Goal: Task Accomplishment & Management: Complete application form

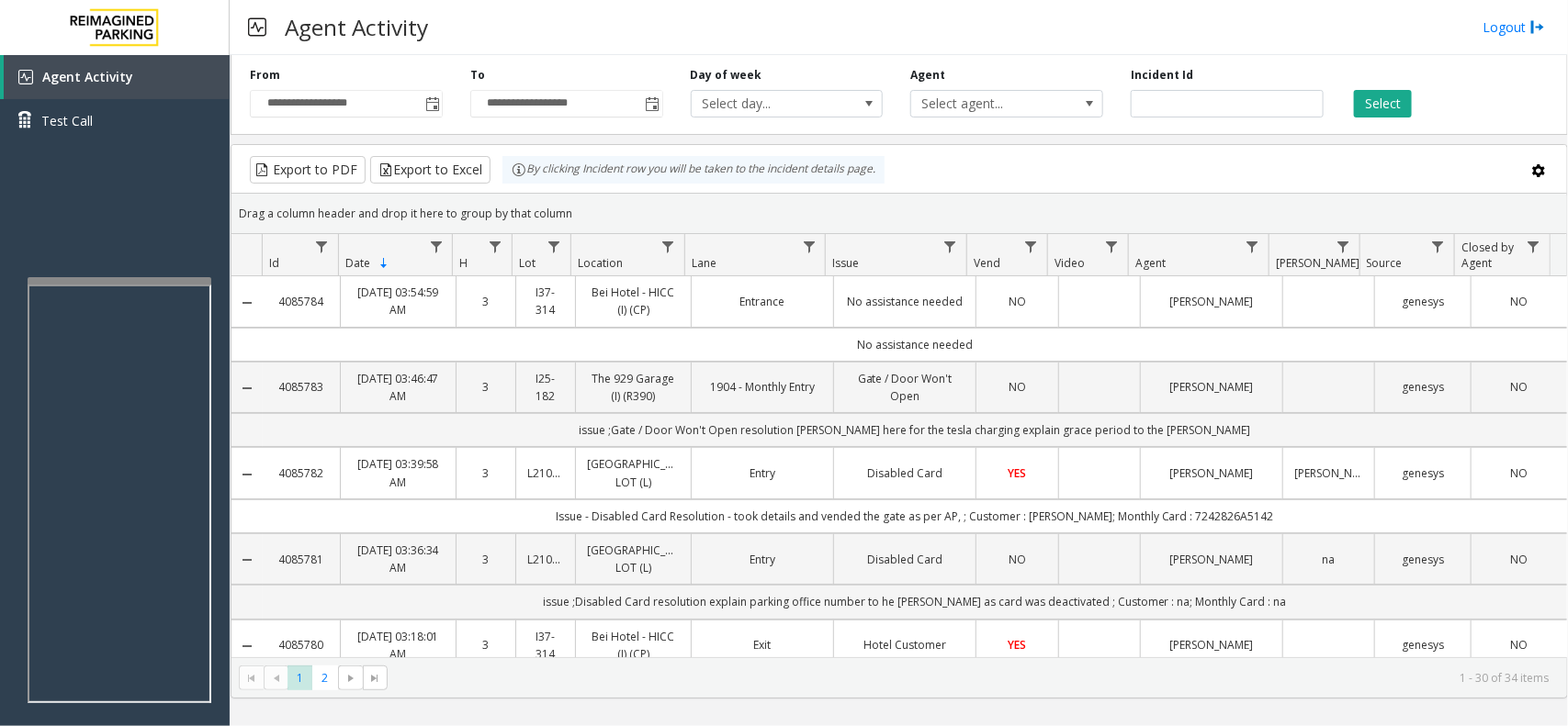
drag, startPoint x: 581, startPoint y: 209, endPoint x: 510, endPoint y: 163, distance: 84.6
click at [510, 163] on kendo-grid "Export to PDF Export to Excel By clicking Incident row you will be taken to the…" at bounding box center [899, 421] width 1338 height 554
click at [612, 203] on div "Drag a column header and drop it here to group by that column" at bounding box center [899, 213] width 1336 height 32
click at [170, 280] on div at bounding box center [118, 281] width 183 height 8
click at [1527, 11] on div "Agent Activity Logout" at bounding box center [899, 27] width 1339 height 55
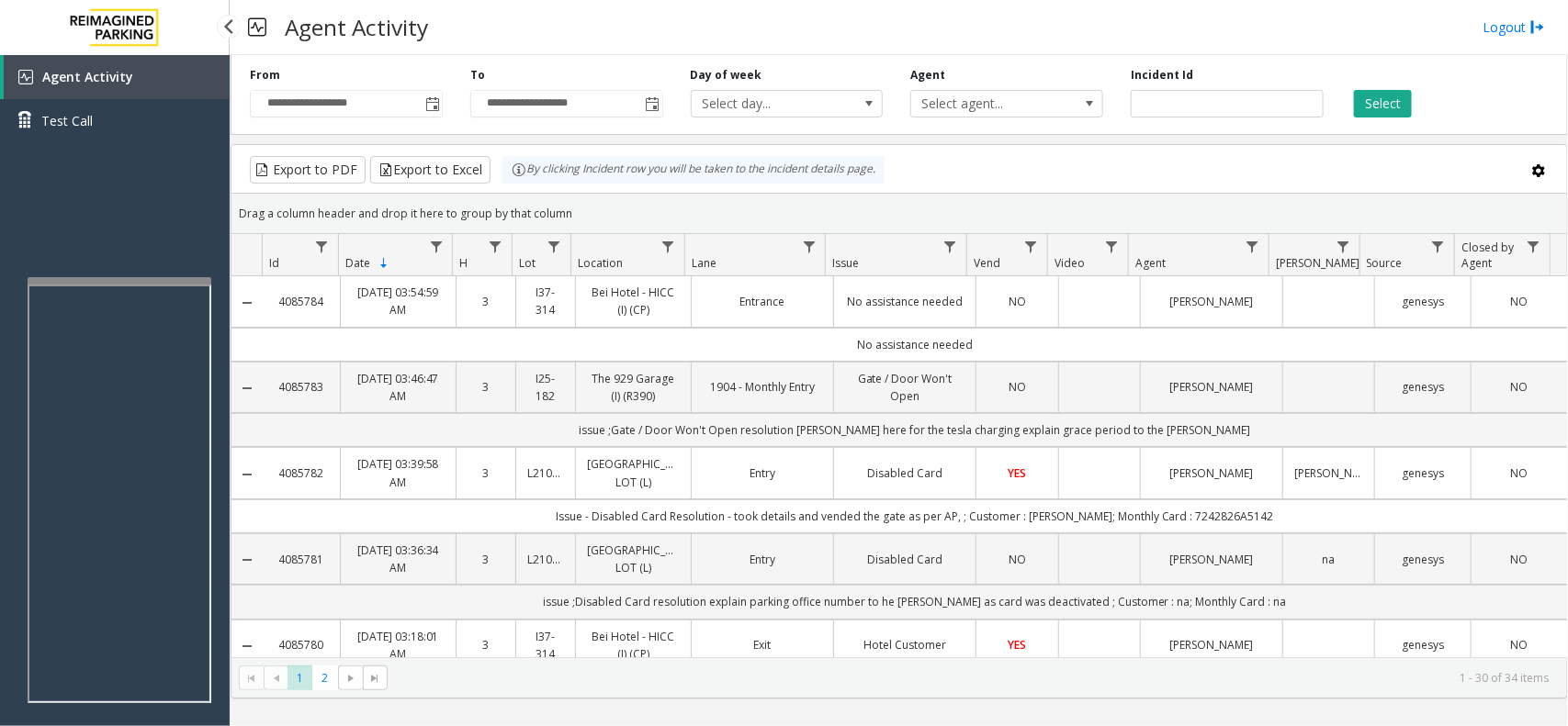
click at [1526, 11] on div "Agent Activity Logout" at bounding box center [899, 27] width 1339 height 55
click at [1507, 23] on link "Logout" at bounding box center [1514, 27] width 62 height 19
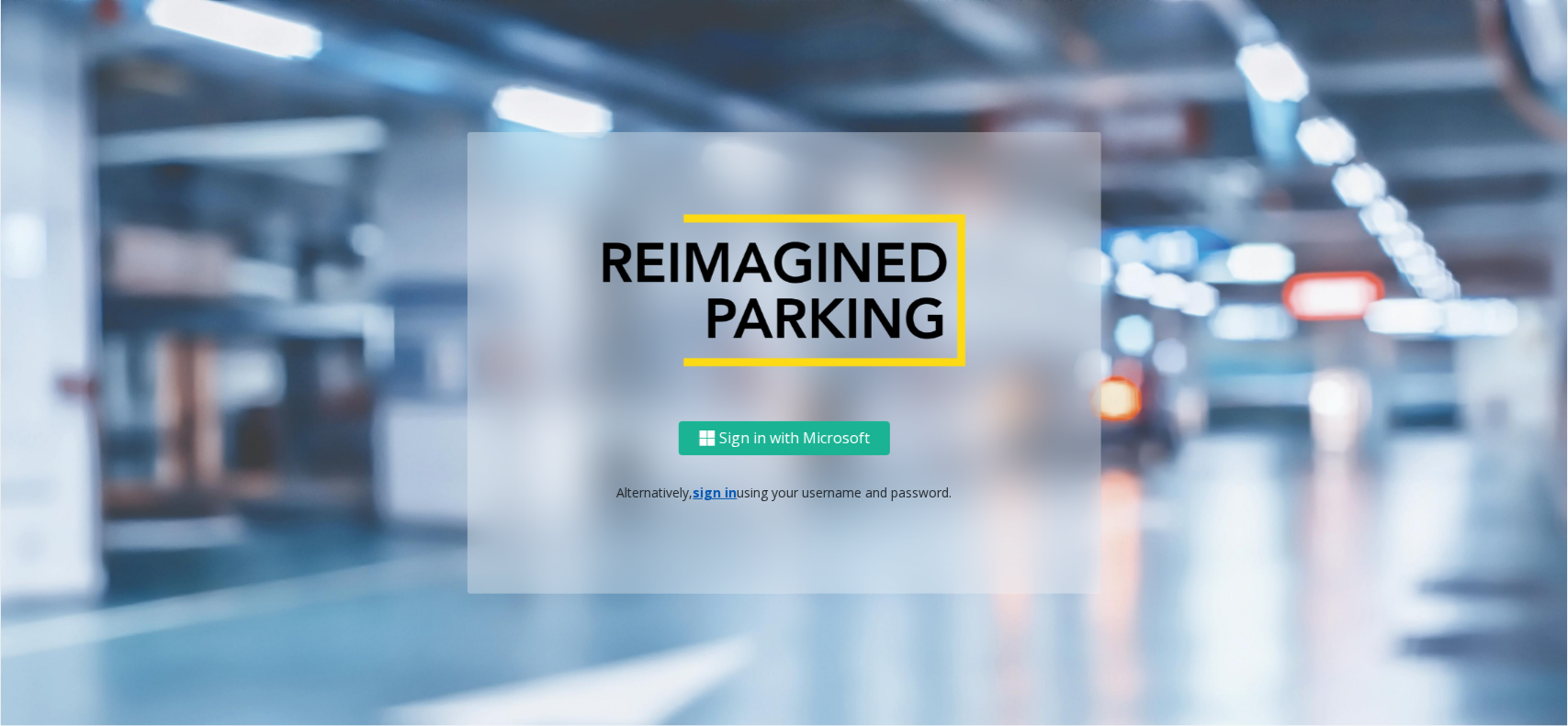
click at [713, 478] on div "Sign in with Microsoft Alternatively, sign in using your username and password." at bounding box center [784, 508] width 634 height 173
click at [706, 501] on p "Alternatively, sign in using your username and password." at bounding box center [784, 493] width 597 height 19
click at [717, 484] on link "sign in" at bounding box center [715, 493] width 44 height 17
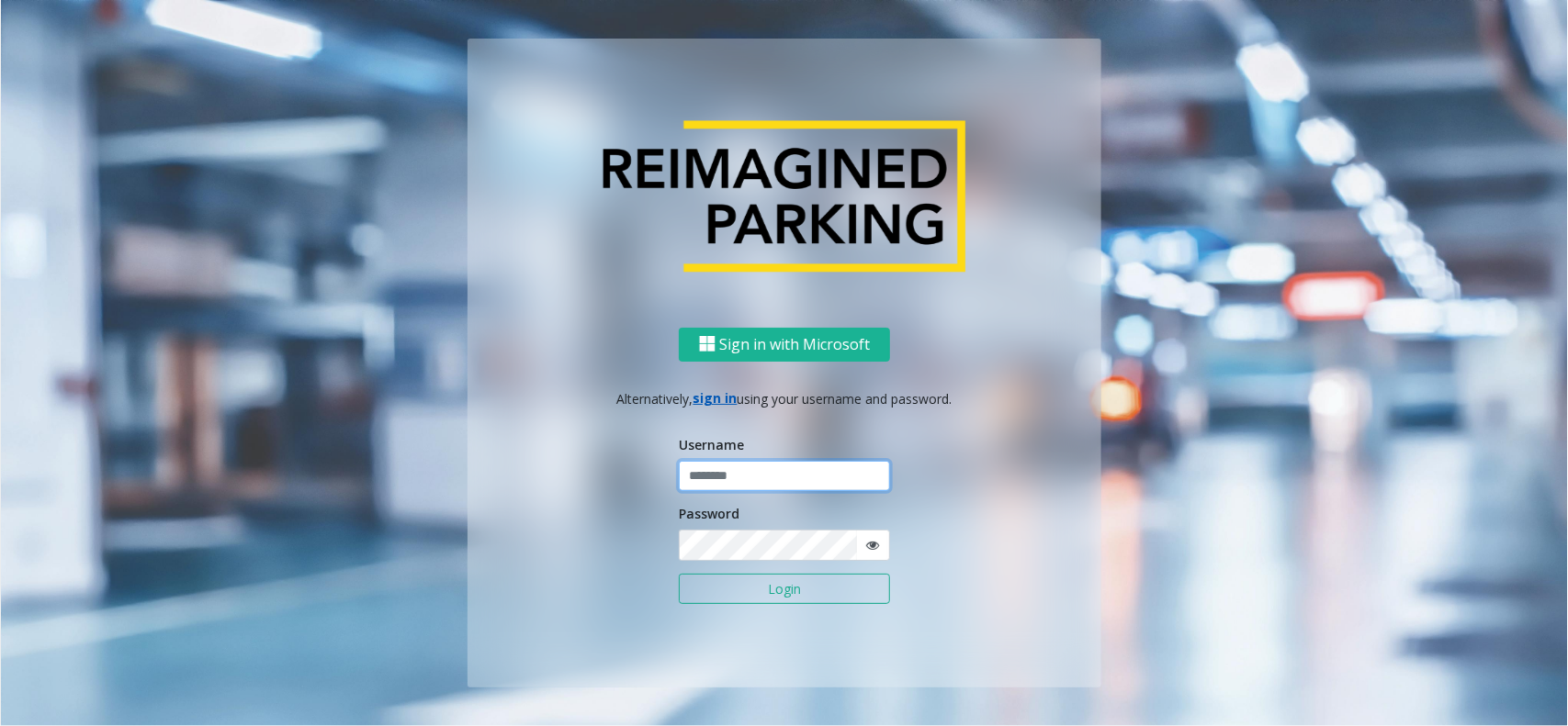
click at [724, 479] on input "text" at bounding box center [784, 477] width 212 height 31
type input "**********"
click at [737, 585] on button "Login" at bounding box center [784, 589] width 212 height 31
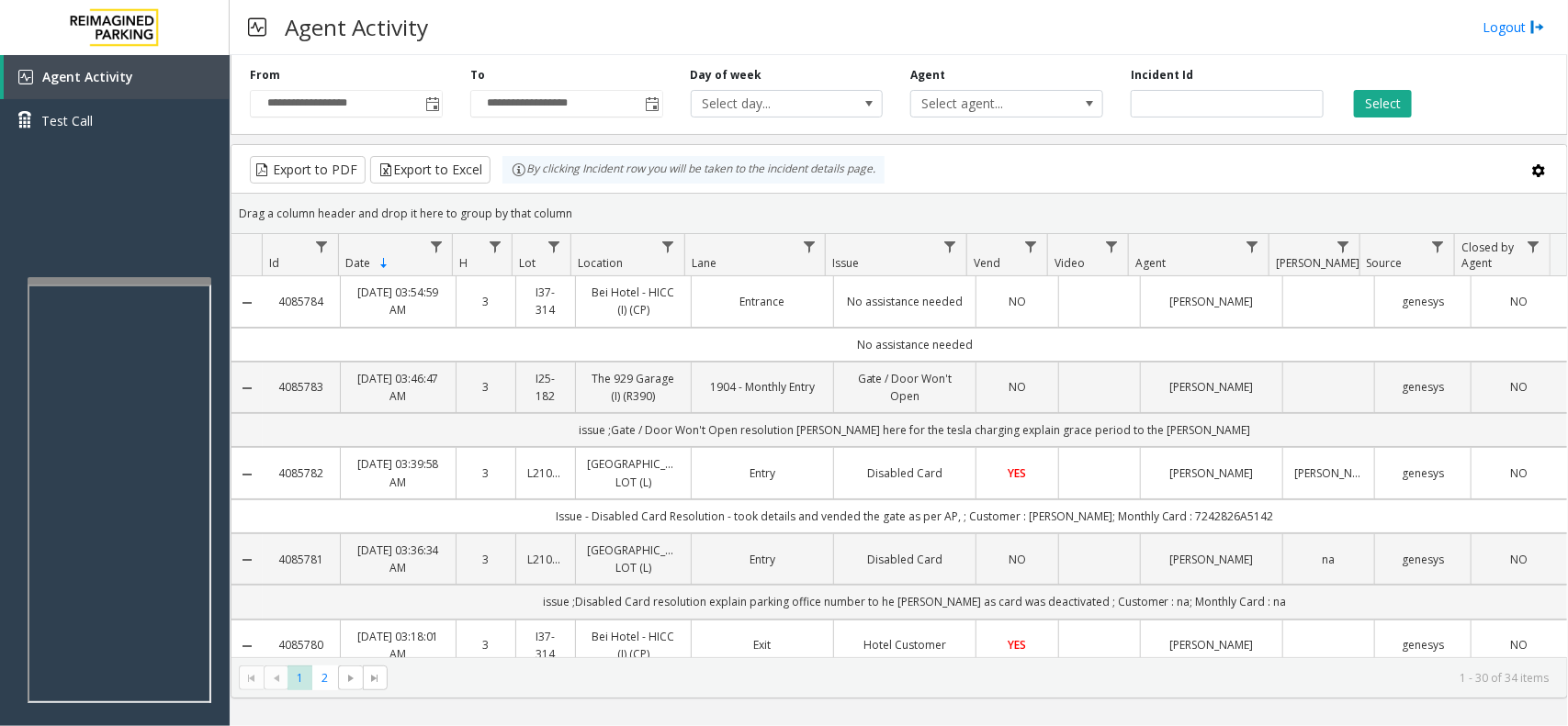
drag, startPoint x: 586, startPoint y: 209, endPoint x: 507, endPoint y: 168, distance: 89.0
click at [507, 168] on kendo-grid "Export to PDF Export to Excel By clicking Incident row you will be taken to the…" at bounding box center [899, 421] width 1338 height 554
click at [576, 210] on div "Drag a column header and drop it here to group by that column" at bounding box center [899, 213] width 1336 height 32
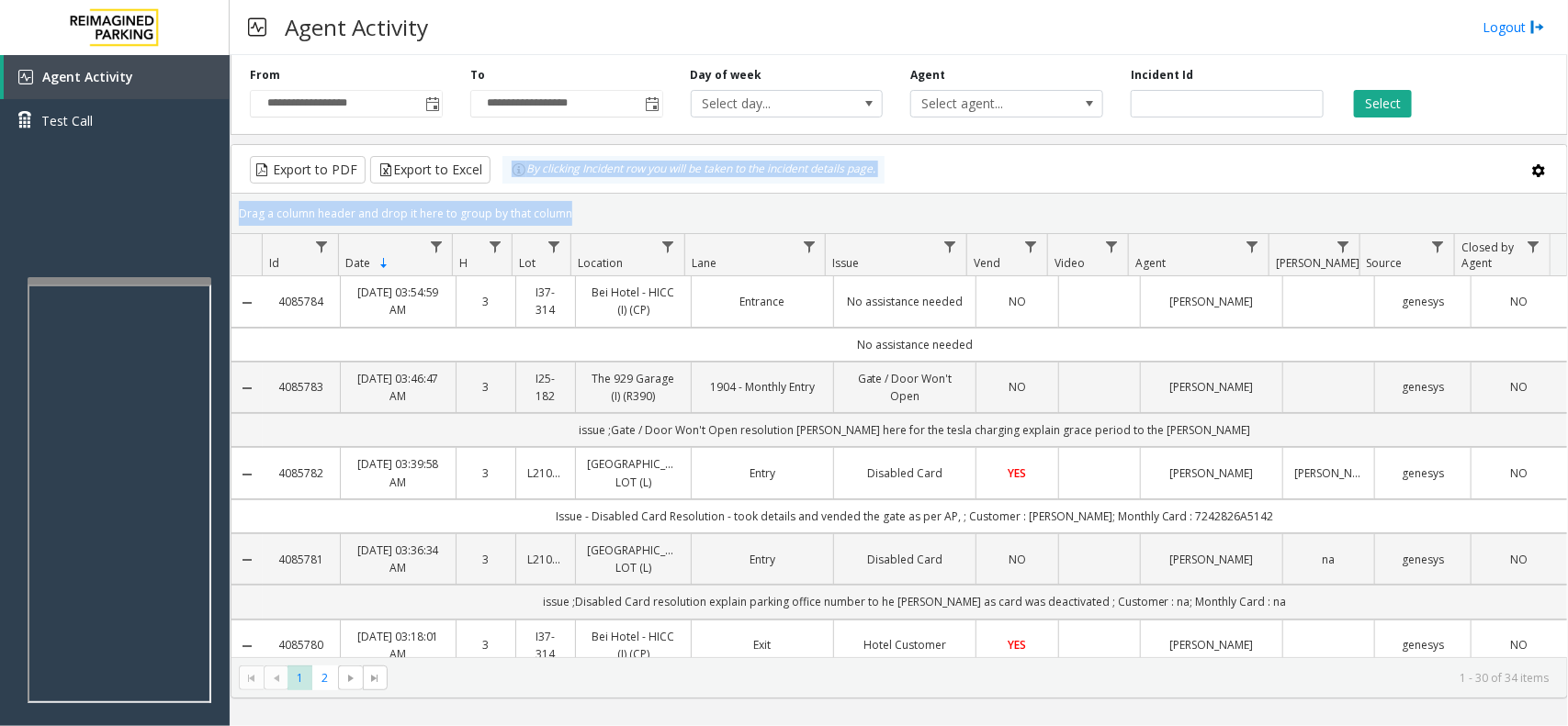
drag, startPoint x: 576, startPoint y: 210, endPoint x: 489, endPoint y: 171, distance: 95.3
click at [489, 171] on kendo-grid "Export to PDF Export to Excel By clicking Incident row you will be taken to the…" at bounding box center [899, 421] width 1338 height 554
click at [579, 208] on div "Drag a column header and drop it here to group by that column" at bounding box center [899, 213] width 1336 height 32
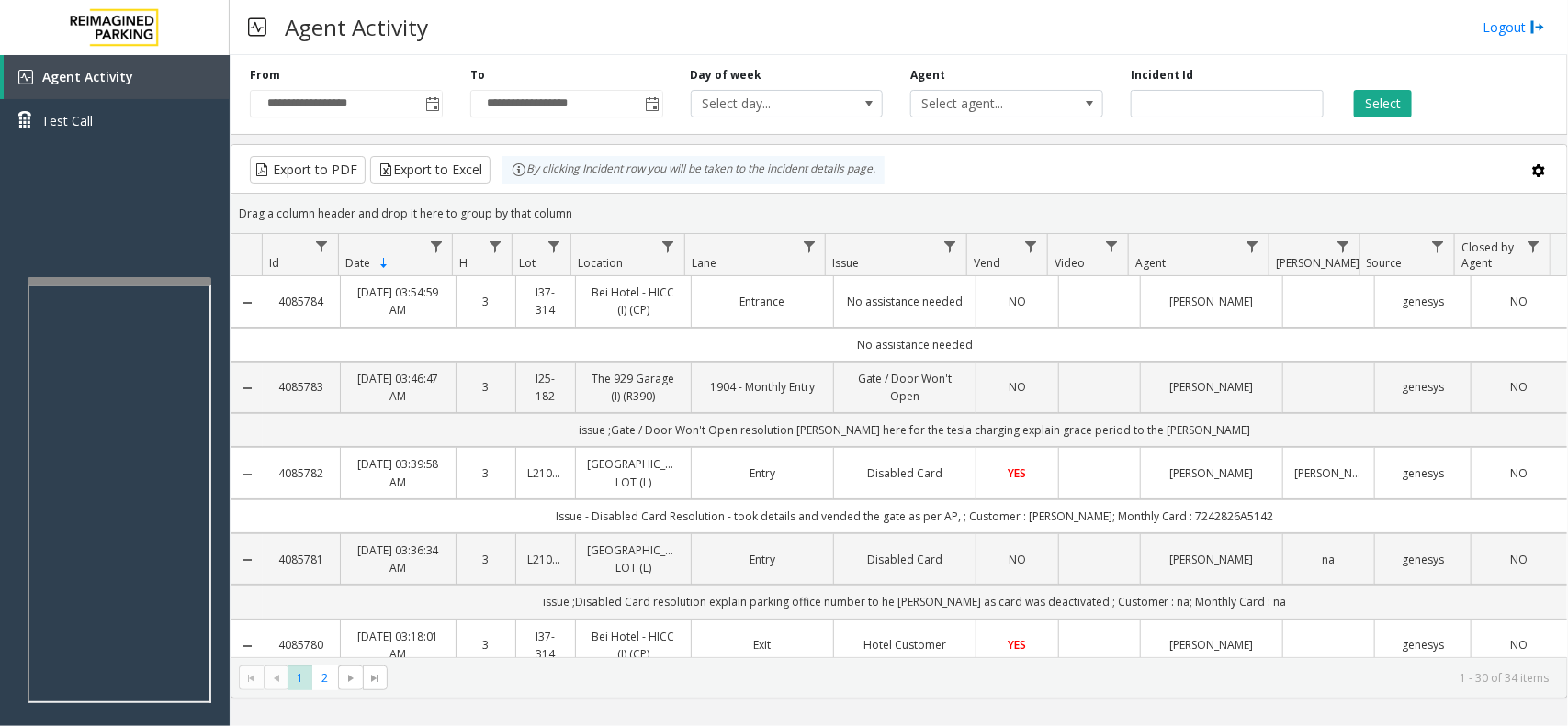
drag, startPoint x: 581, startPoint y: 210, endPoint x: 508, endPoint y: 158, distance: 89.6
click at [508, 158] on kendo-grid "Export to PDF Export to Excel By clicking Incident row you will be taken to the…" at bounding box center [899, 421] width 1338 height 554
click at [574, 210] on div "Drag a column header and drop it here to group by that column" at bounding box center [899, 213] width 1336 height 32
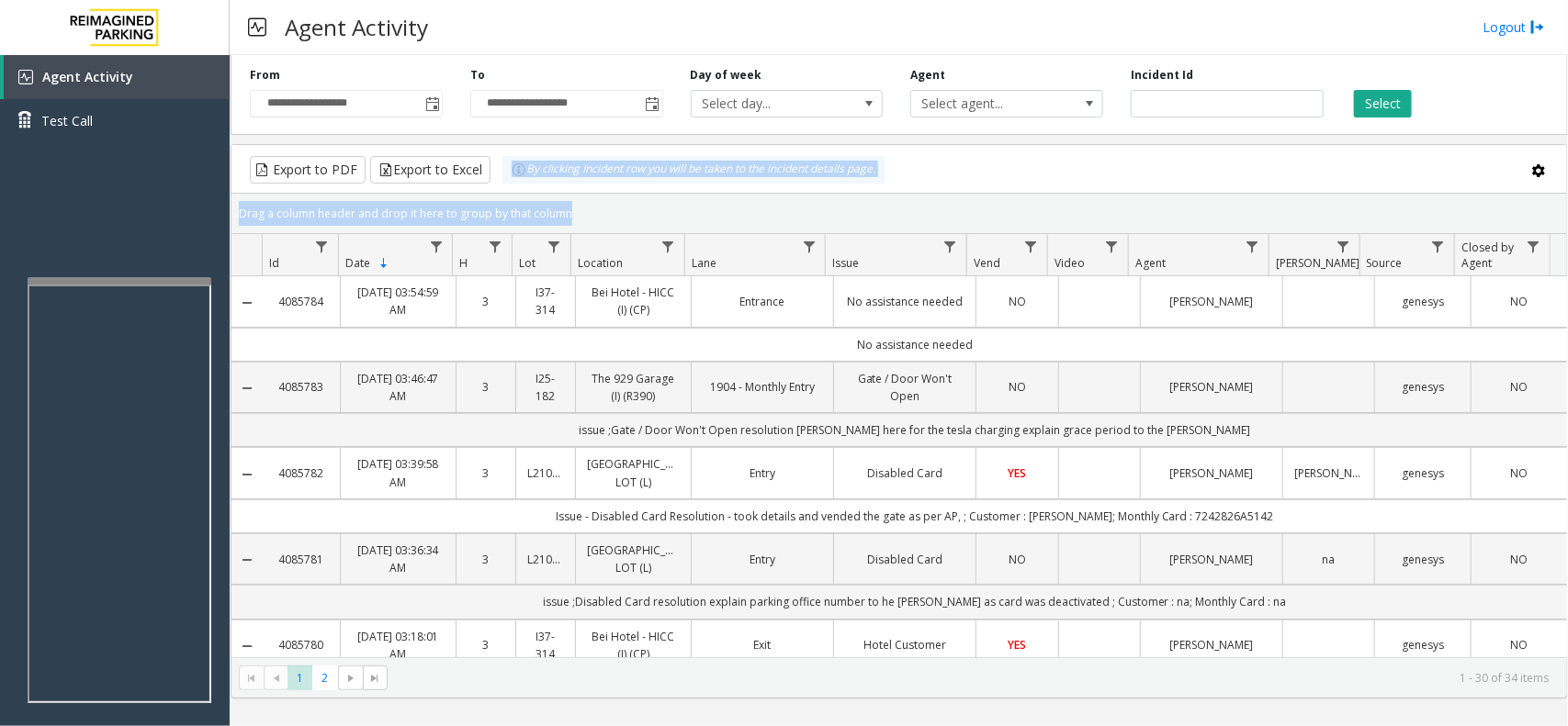
drag, startPoint x: 574, startPoint y: 210, endPoint x: 510, endPoint y: 173, distance: 73.9
click at [510, 173] on kendo-grid "Export to PDF Export to Excel By clicking Incident row you will be taken to the…" at bounding box center [899, 421] width 1338 height 554
click at [562, 209] on div "Drag a column header and drop it here to group by that column" at bounding box center [899, 213] width 1336 height 32
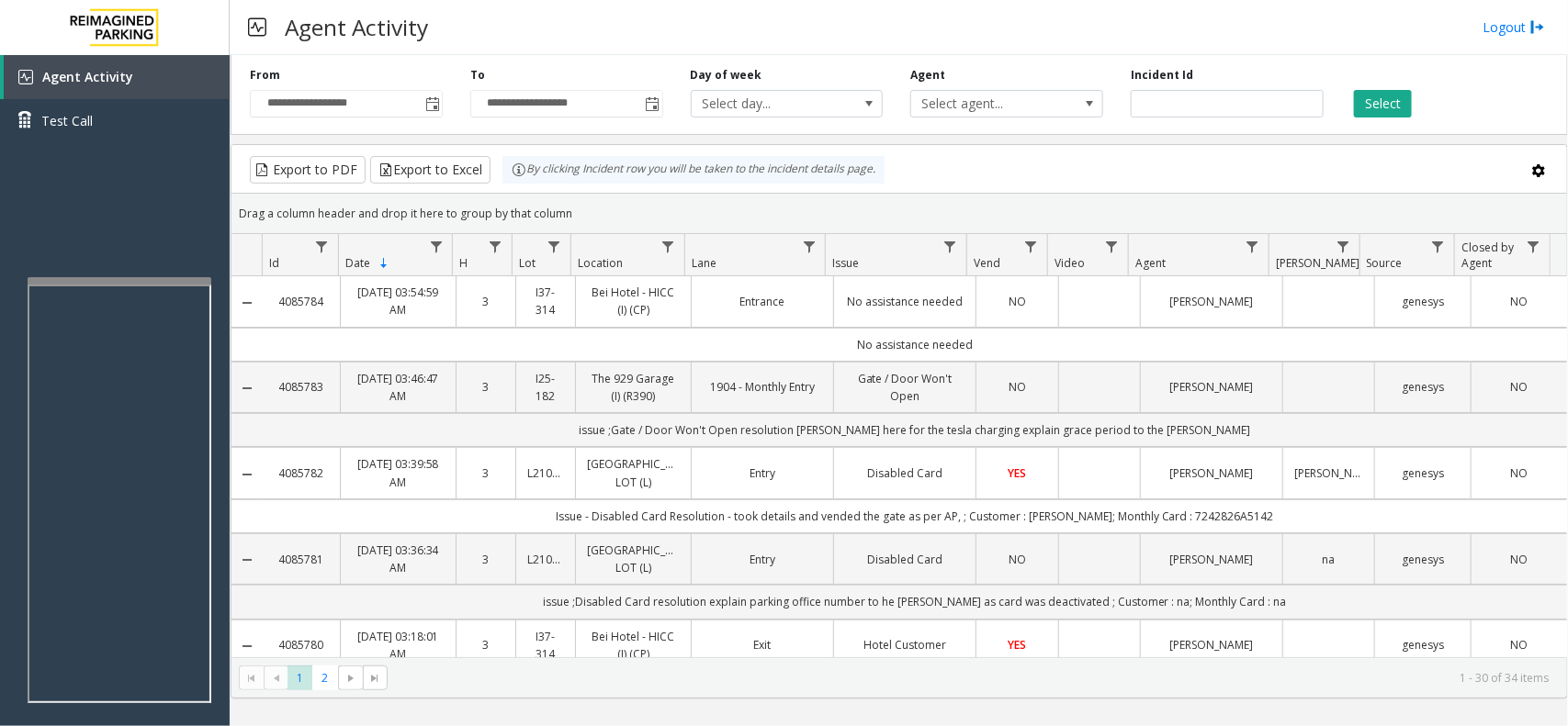
drag, startPoint x: 571, startPoint y: 212, endPoint x: 512, endPoint y: 184, distance: 65.3
click at [512, 184] on kendo-grid "Export to PDF Export to Excel By clicking Incident row you will be taken to the…" at bounding box center [899, 421] width 1338 height 554
click at [576, 212] on div "Drag a column header and drop it here to group by that column" at bounding box center [899, 213] width 1336 height 32
drag, startPoint x: 582, startPoint y: 214, endPoint x: 517, endPoint y: 185, distance: 71.2
click at [508, 172] on kendo-grid "Export to PDF Export to Excel By clicking Incident row you will be taken to the…" at bounding box center [899, 421] width 1338 height 554
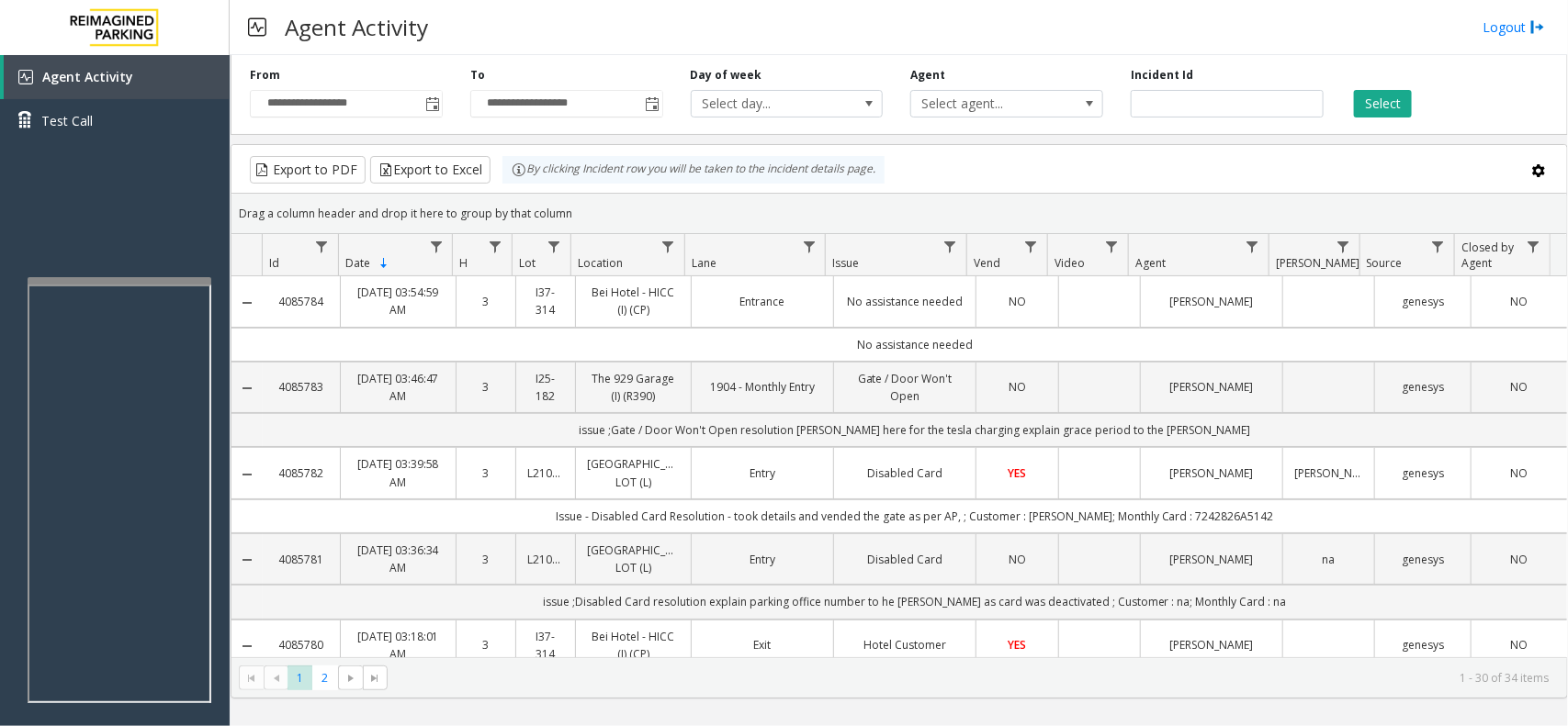
click at [567, 204] on div "Drag a column header and drop it here to group by that column" at bounding box center [899, 213] width 1336 height 32
drag, startPoint x: 570, startPoint y: 209, endPoint x: 519, endPoint y: 186, distance: 55.9
click at [519, 186] on kendo-grid "Export to PDF Export to Excel By clicking Incident row you will be taken to the…" at bounding box center [899, 421] width 1338 height 554
click at [584, 200] on div "Drag a column header and drop it here to group by that column" at bounding box center [899, 213] width 1336 height 32
drag, startPoint x: 568, startPoint y: 213, endPoint x: 484, endPoint y: 177, distance: 91.4
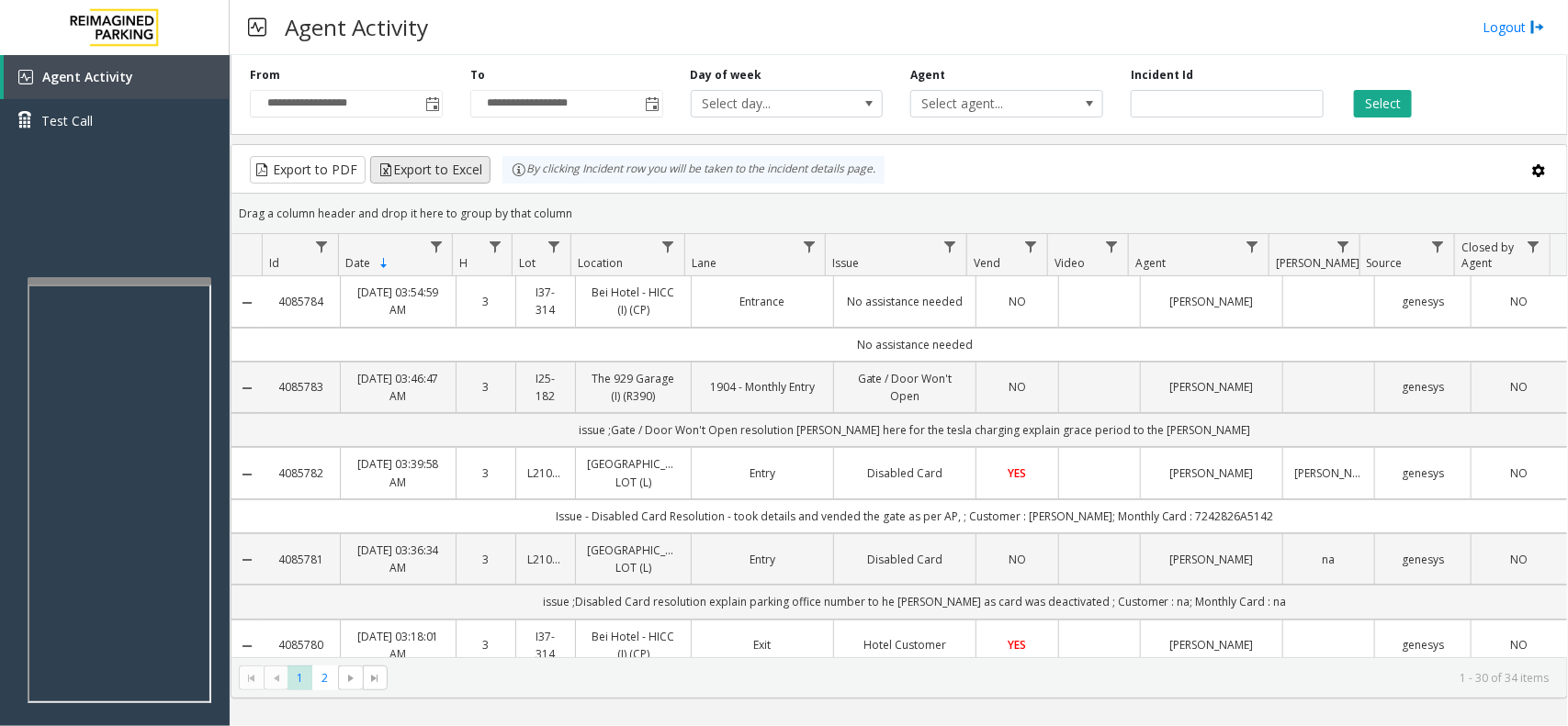
click at [480, 166] on kendo-grid "Export to PDF Export to Excel By clicking Incident row you will be taken to the…" at bounding box center [899, 421] width 1338 height 554
click at [565, 205] on div "Drag a column header and drop it here to group by that column" at bounding box center [899, 213] width 1336 height 32
drag, startPoint x: 574, startPoint y: 215, endPoint x: 460, endPoint y: 172, distance: 121.8
click at [460, 172] on kendo-grid "Export to PDF Export to Excel By clicking Incident row you will be taken to the…" at bounding box center [899, 421] width 1338 height 554
click at [575, 207] on div "Drag a column header and drop it here to group by that column" at bounding box center [899, 213] width 1336 height 32
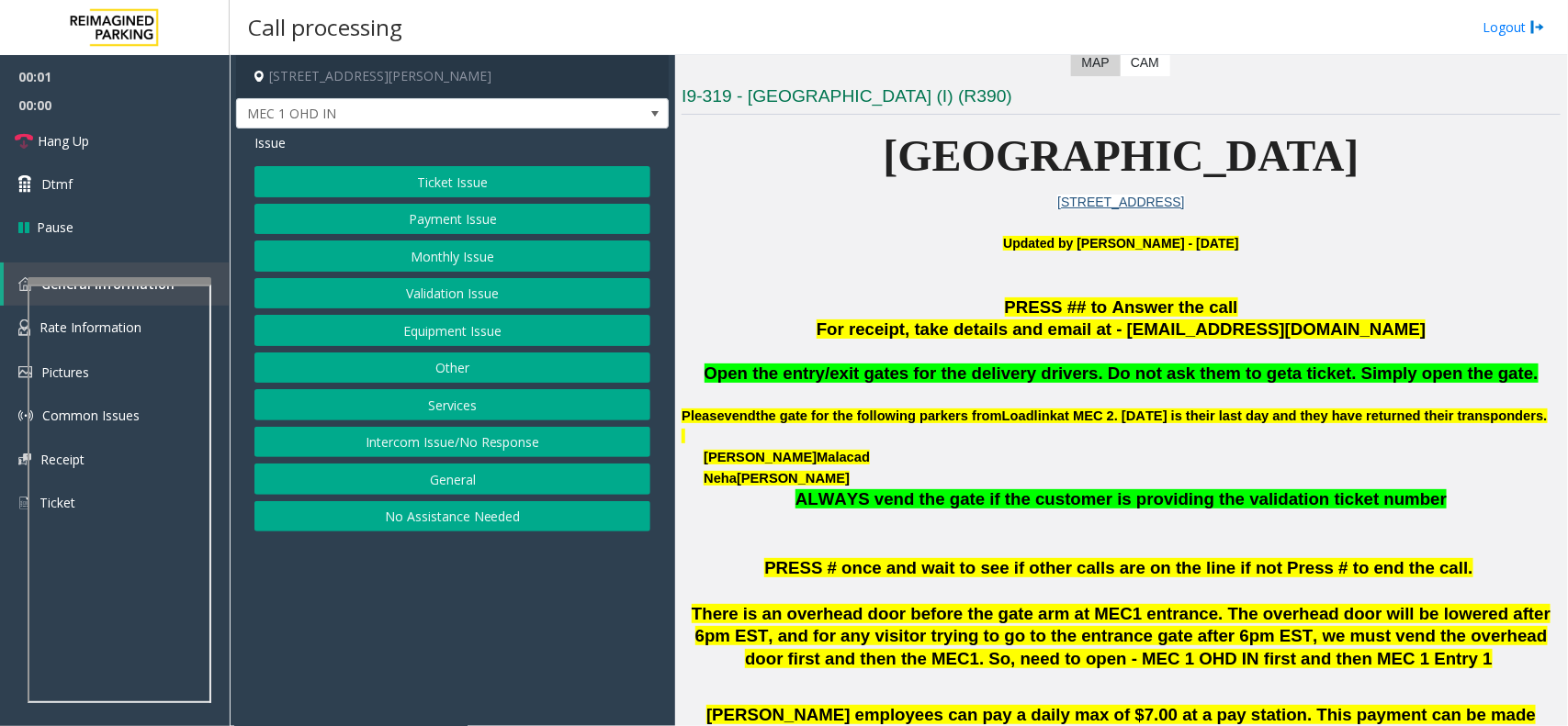
scroll to position [459, 0]
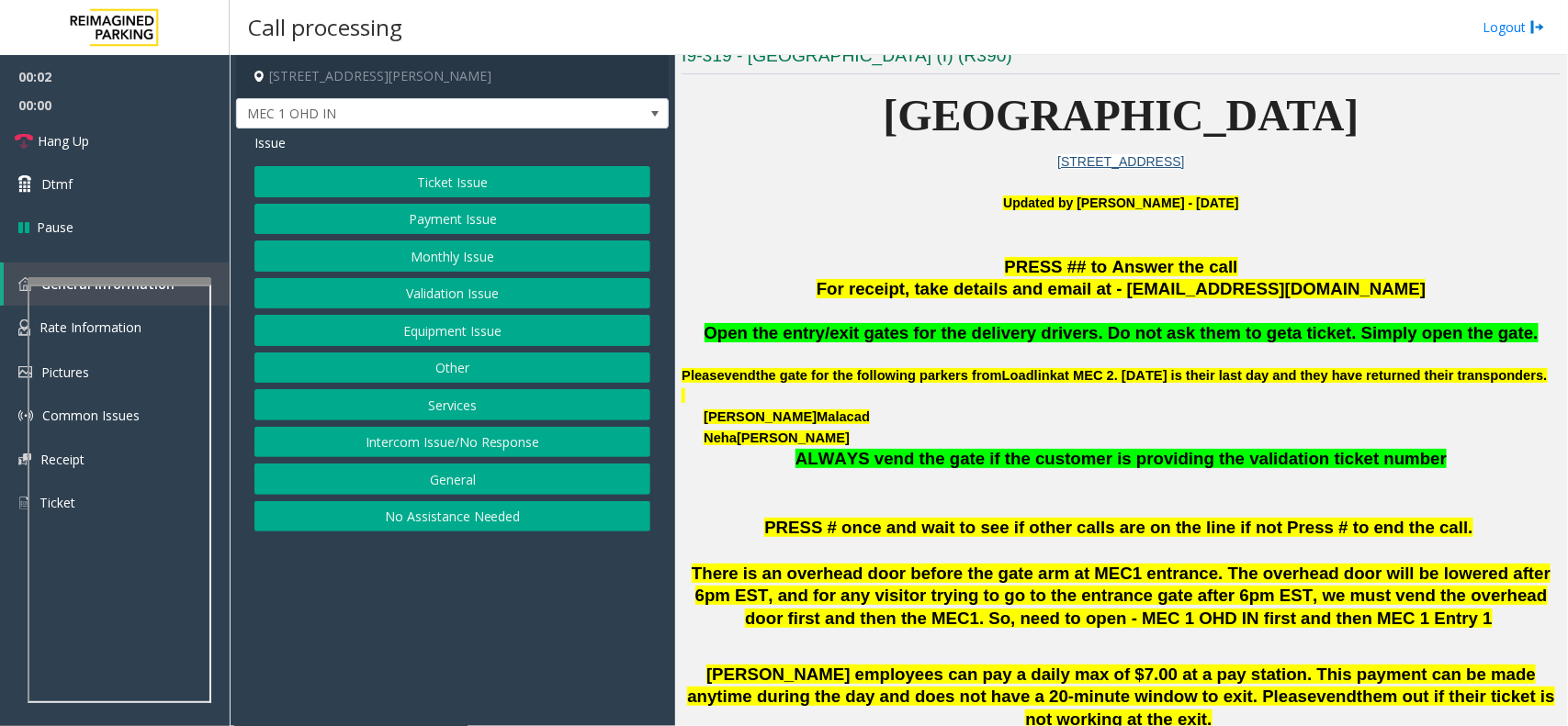
click at [496, 327] on button "Equipment Issue" at bounding box center [452, 331] width 396 height 31
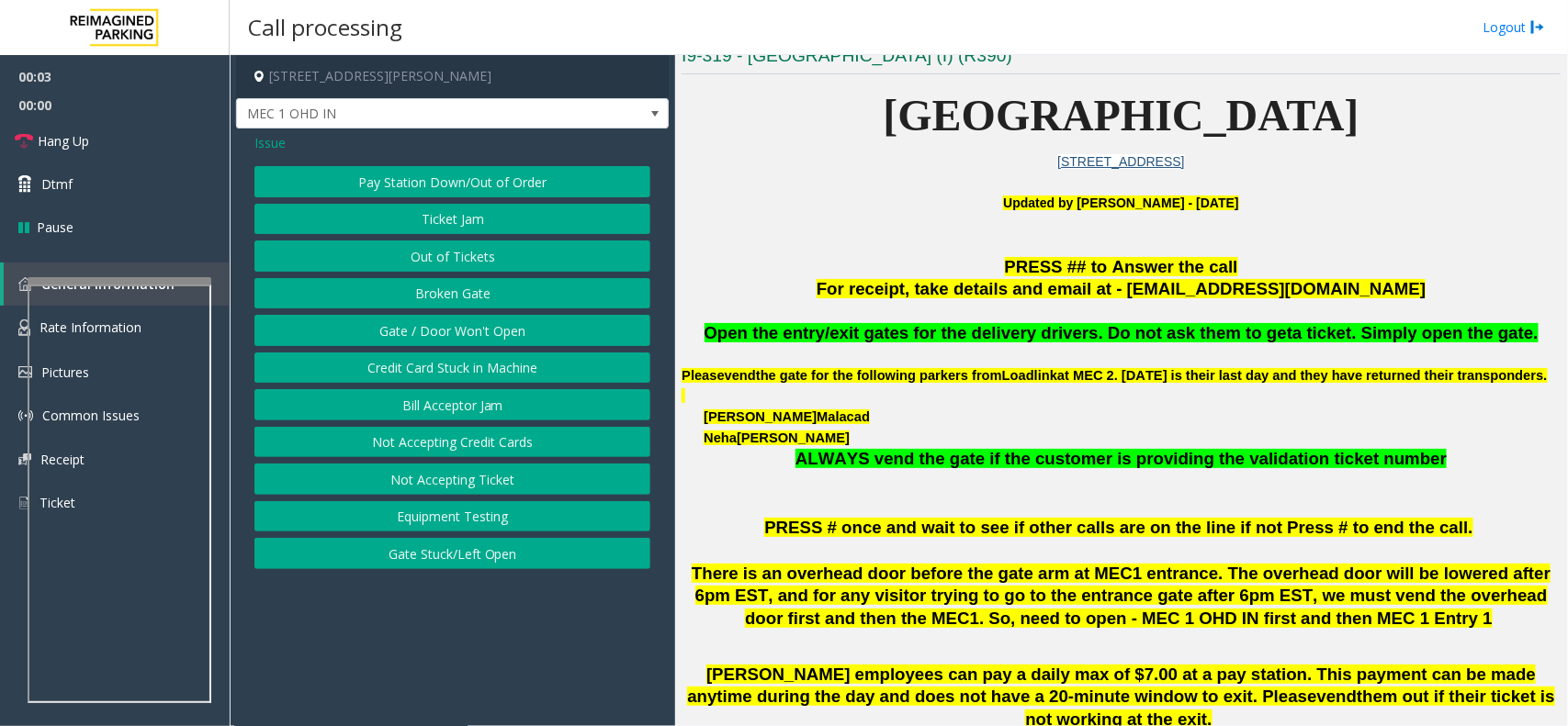
click at [496, 327] on button "Gate / Door Won't Open" at bounding box center [452, 331] width 396 height 31
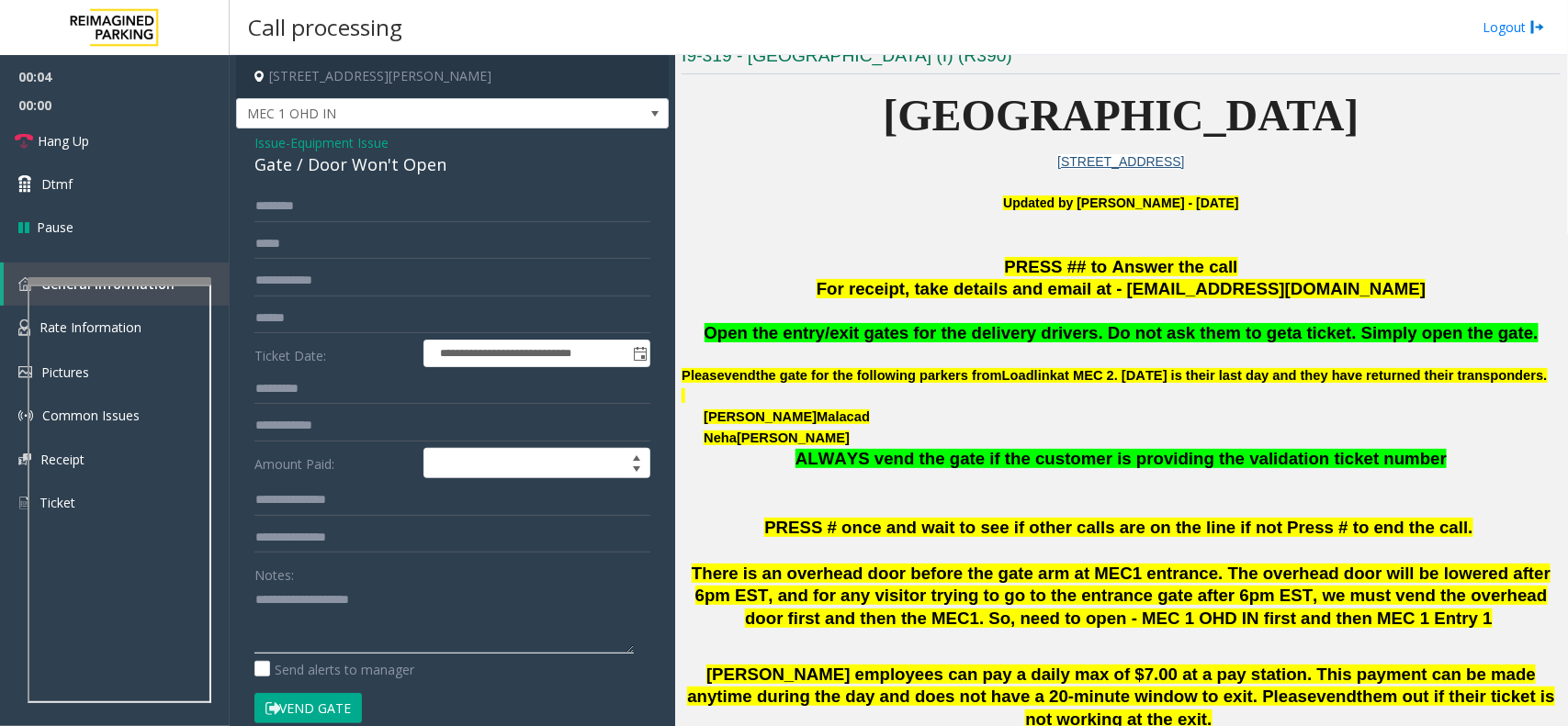
click at [391, 609] on textarea at bounding box center [444, 619] width 380 height 69
click at [263, 144] on span "Issue" at bounding box center [270, 143] width 31 height 19
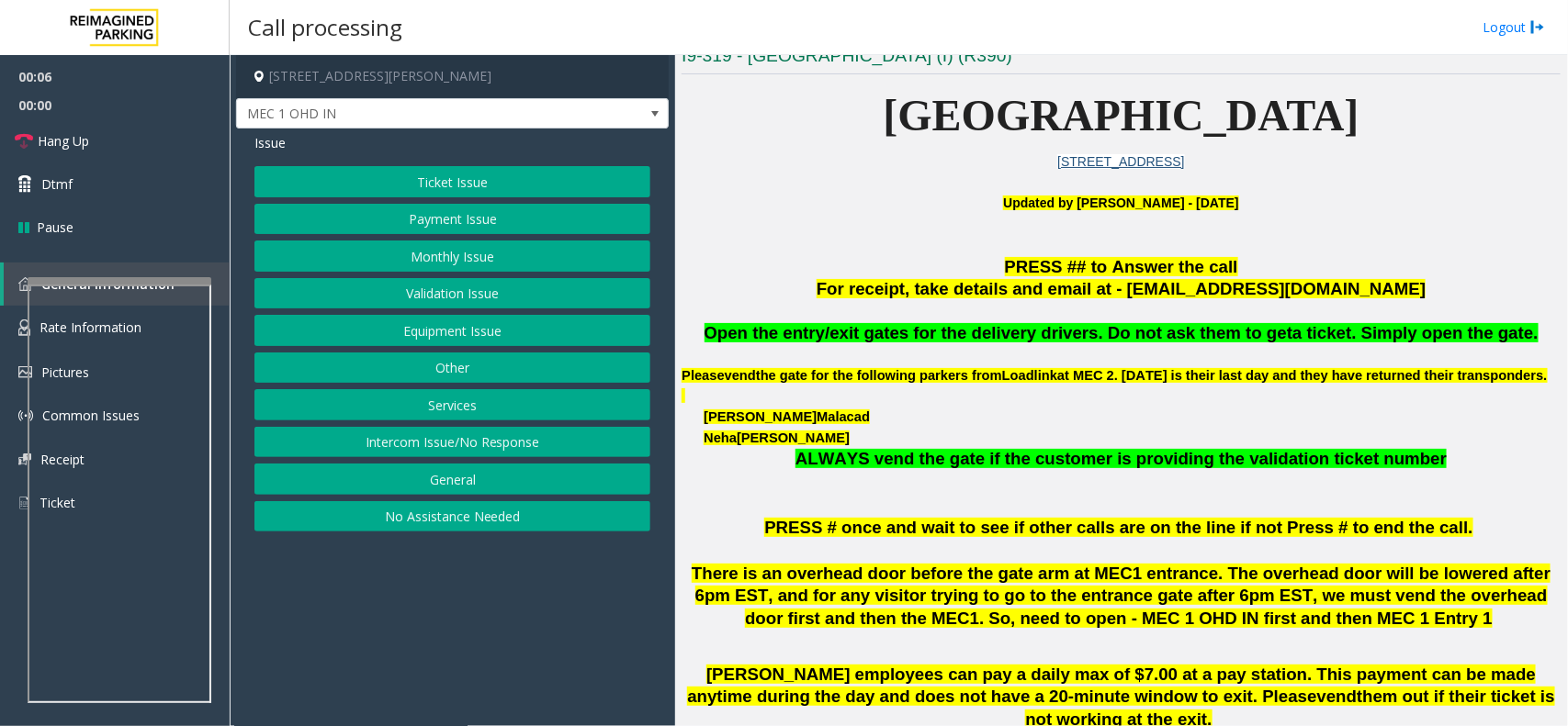
click at [467, 409] on button "Services" at bounding box center [452, 405] width 396 height 31
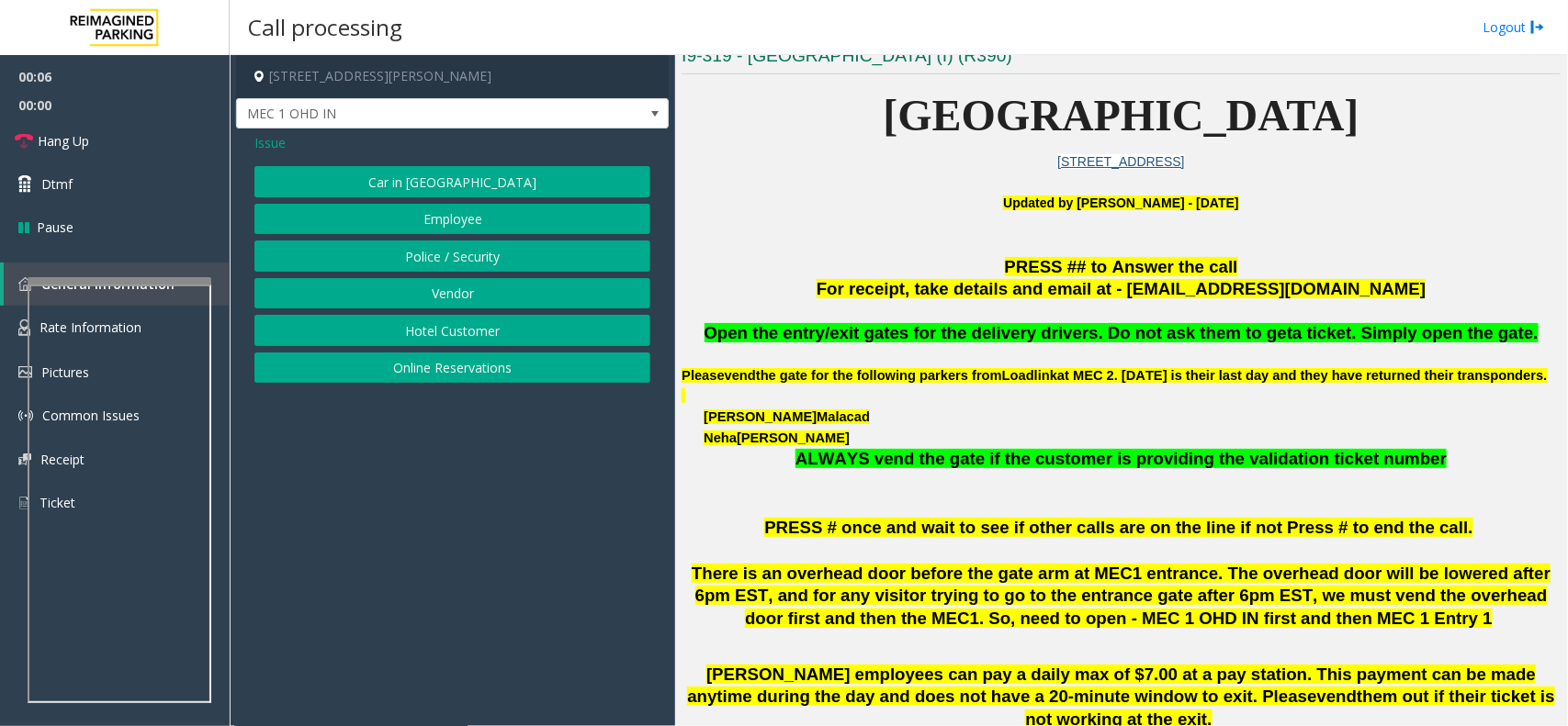
click at [469, 286] on button "Vendor" at bounding box center [452, 294] width 396 height 31
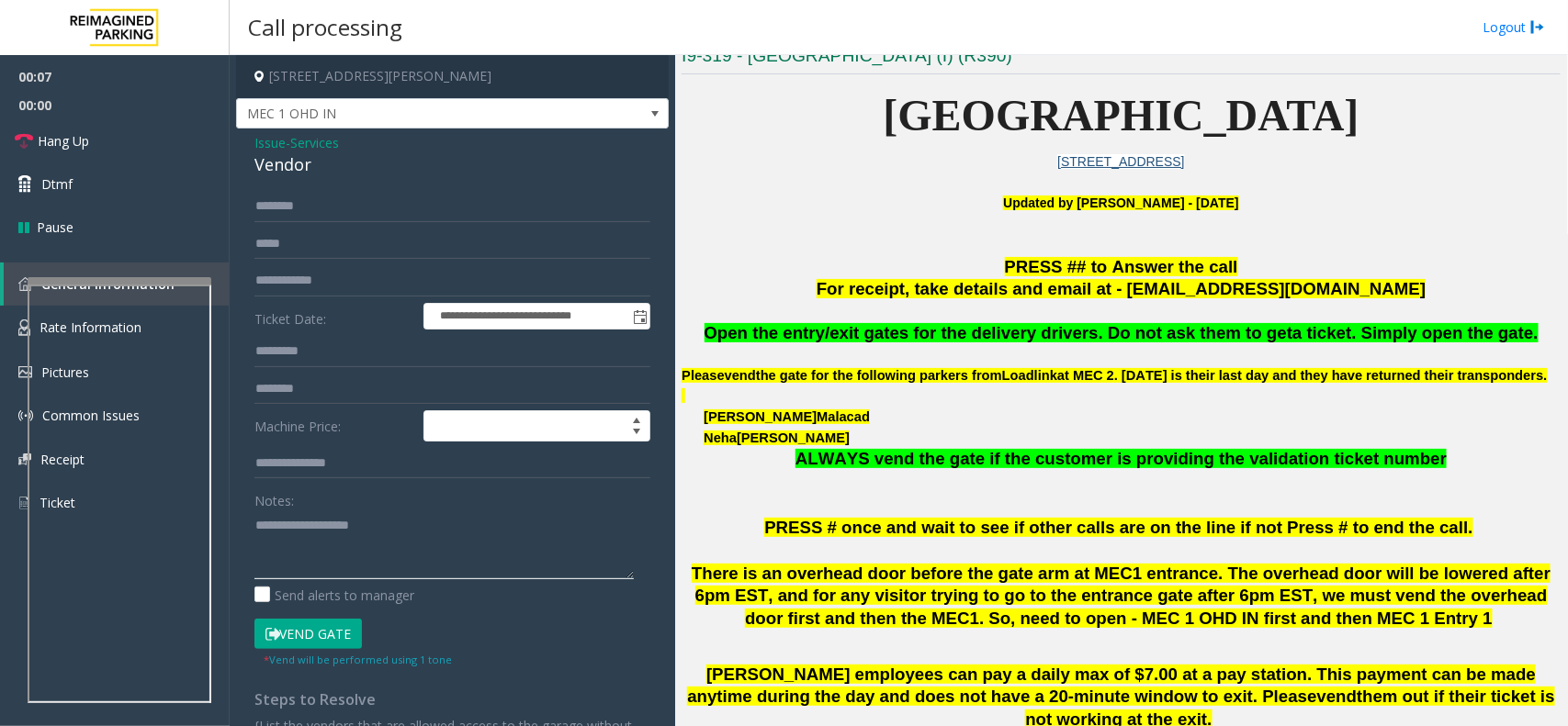
click at [402, 540] on textarea at bounding box center [444, 544] width 380 height 69
type textarea "**********"
click at [290, 214] on input "text" at bounding box center [452, 207] width 396 height 31
type input "****"
click at [333, 637] on button "Vend Gate" at bounding box center [308, 635] width 108 height 31
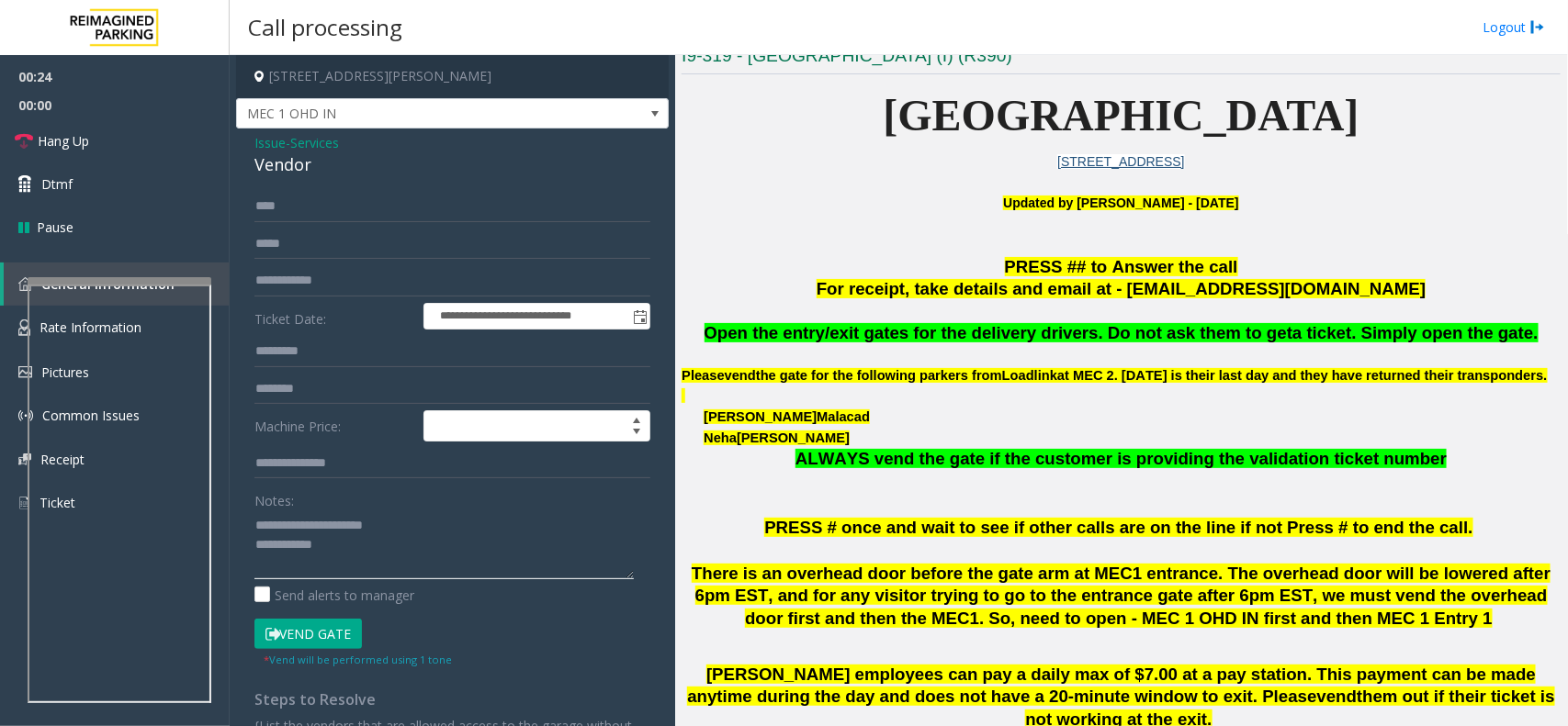
click at [384, 570] on textarea at bounding box center [444, 544] width 380 height 69
type textarea "**********"
click at [116, 148] on link "Hang Up" at bounding box center [115, 141] width 230 height 43
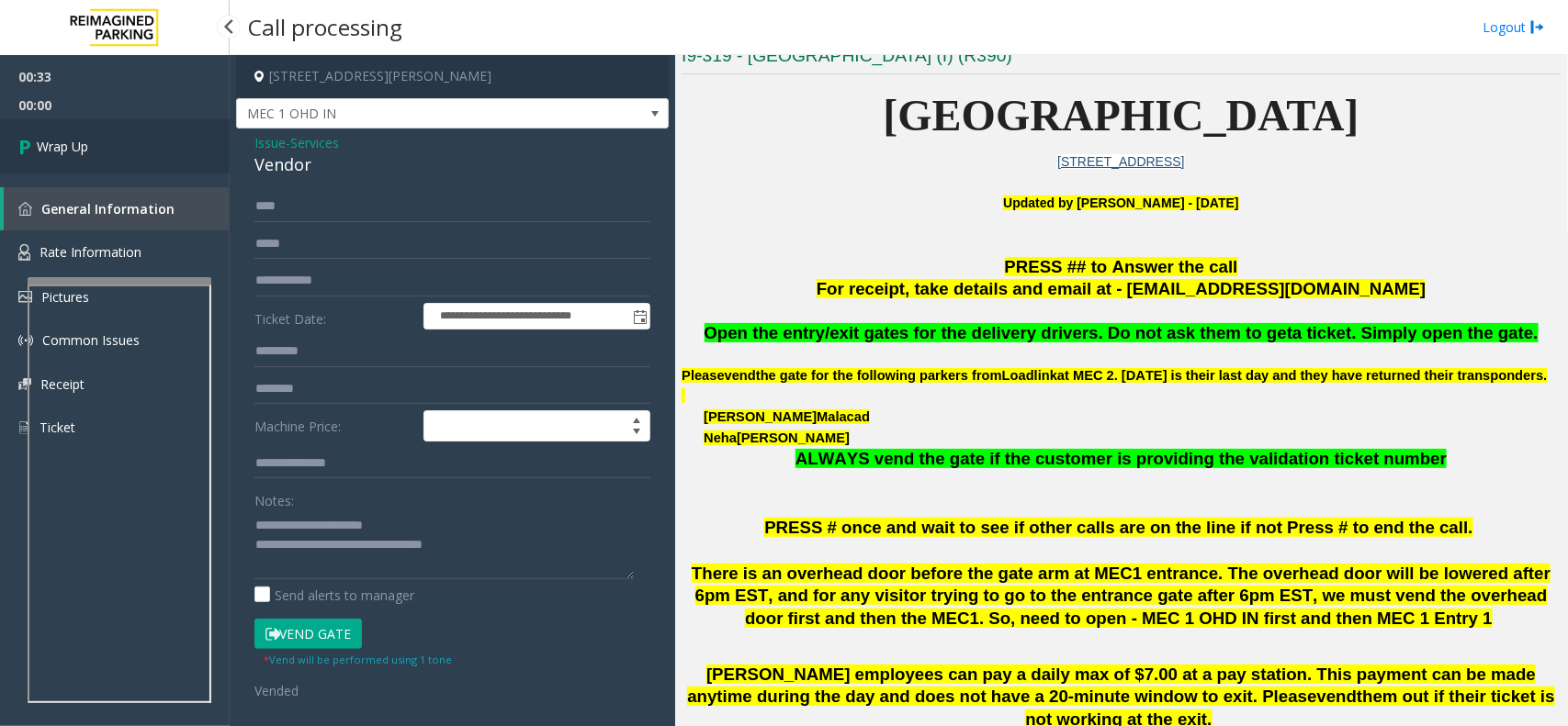
click at [116, 148] on link "Wrap Up" at bounding box center [115, 147] width 230 height 54
